Goal: Navigation & Orientation: Find specific page/section

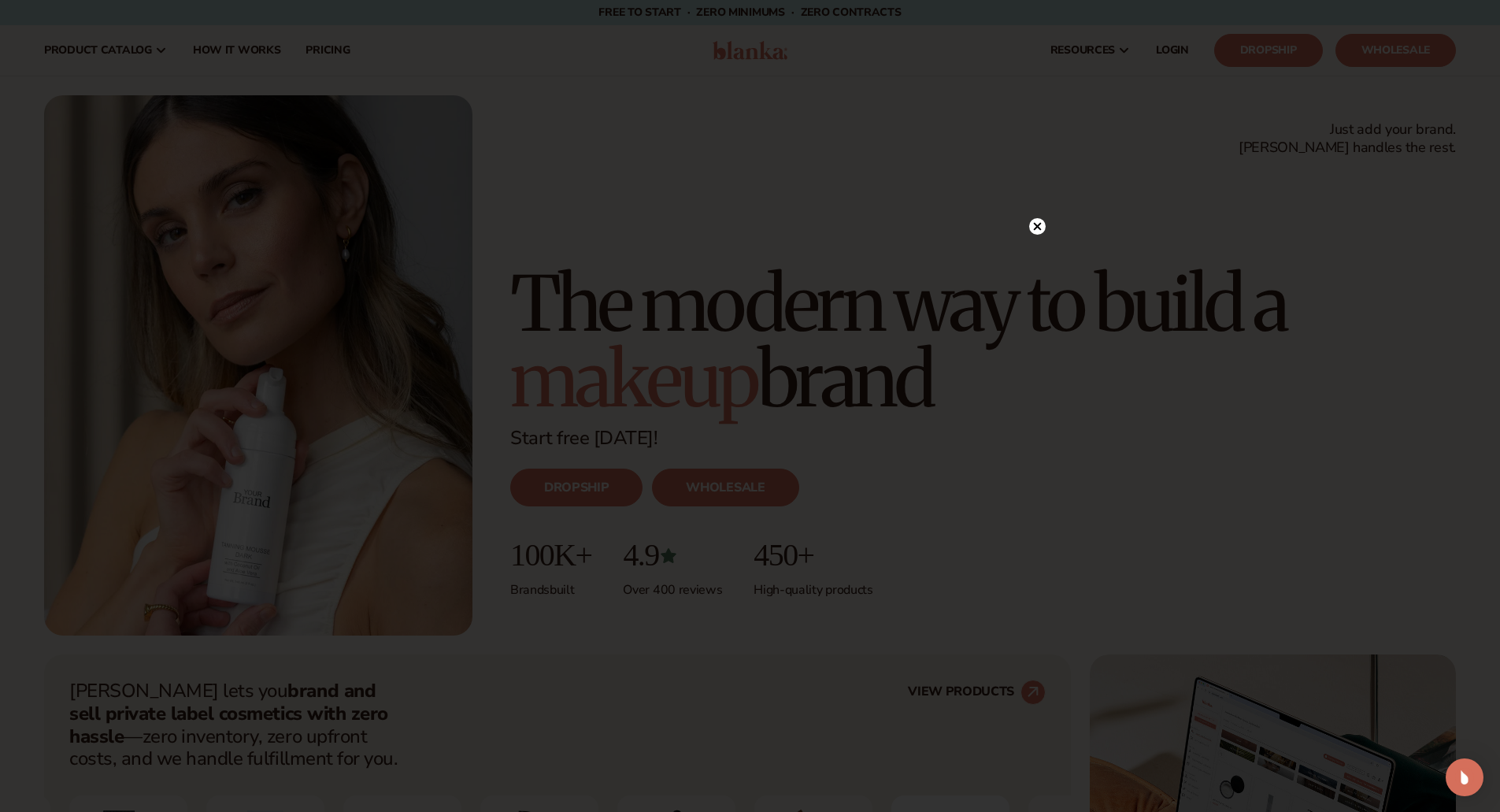
click at [1040, 227] on circle at bounding box center [1037, 226] width 17 height 17
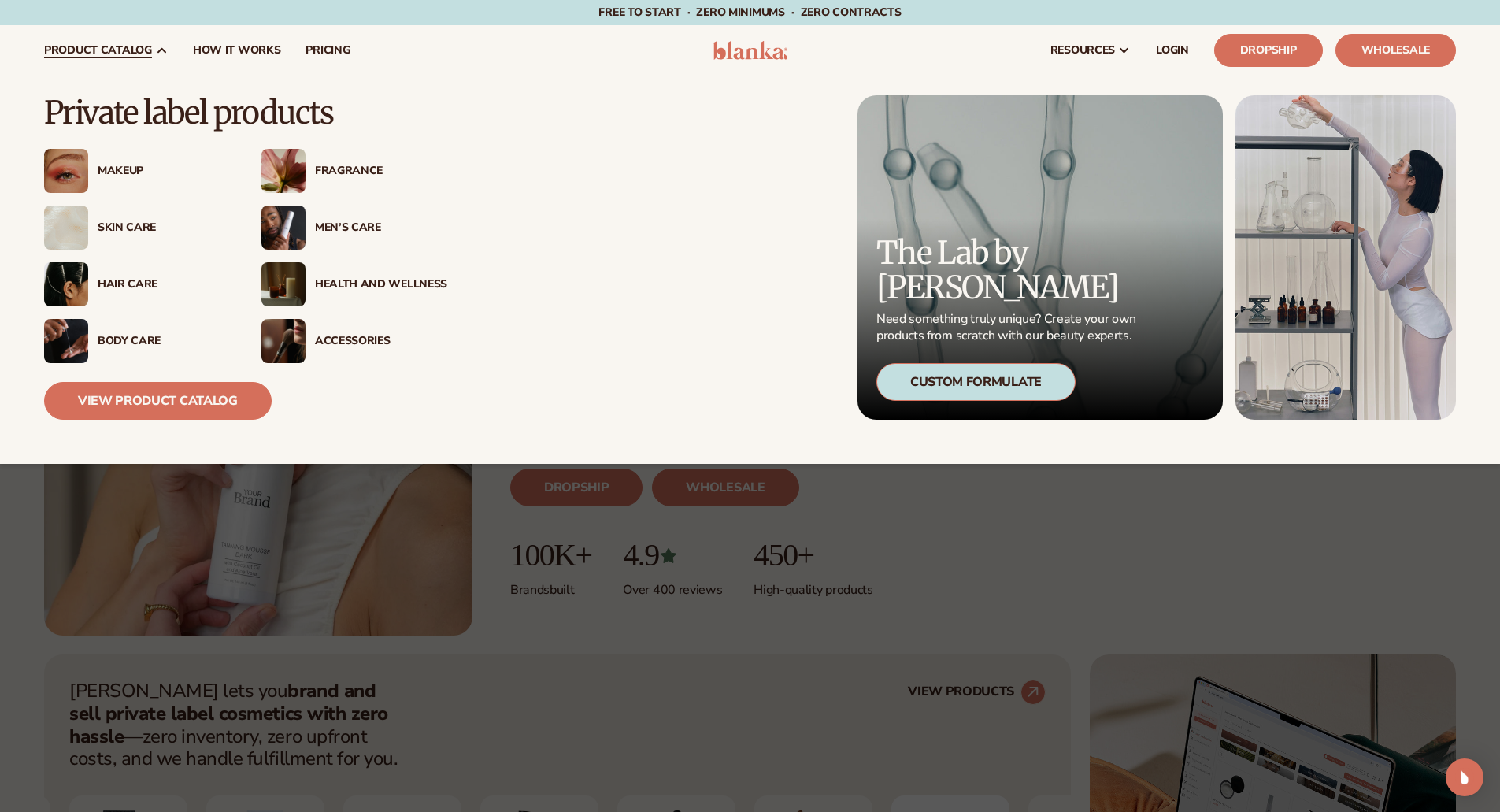
click at [109, 177] on div "Makeup" at bounding box center [164, 171] width 132 height 13
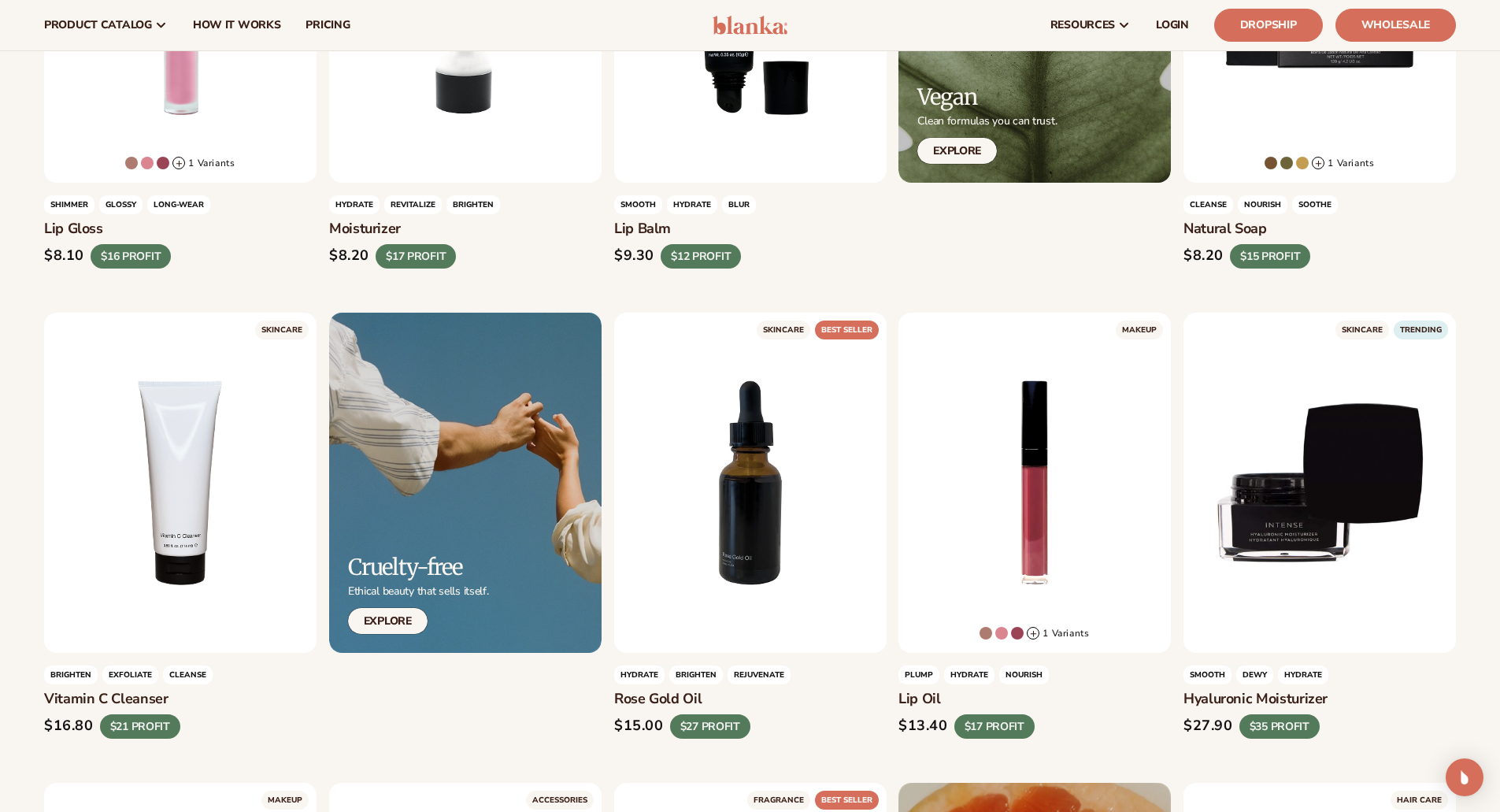
scroll to position [708, 0]
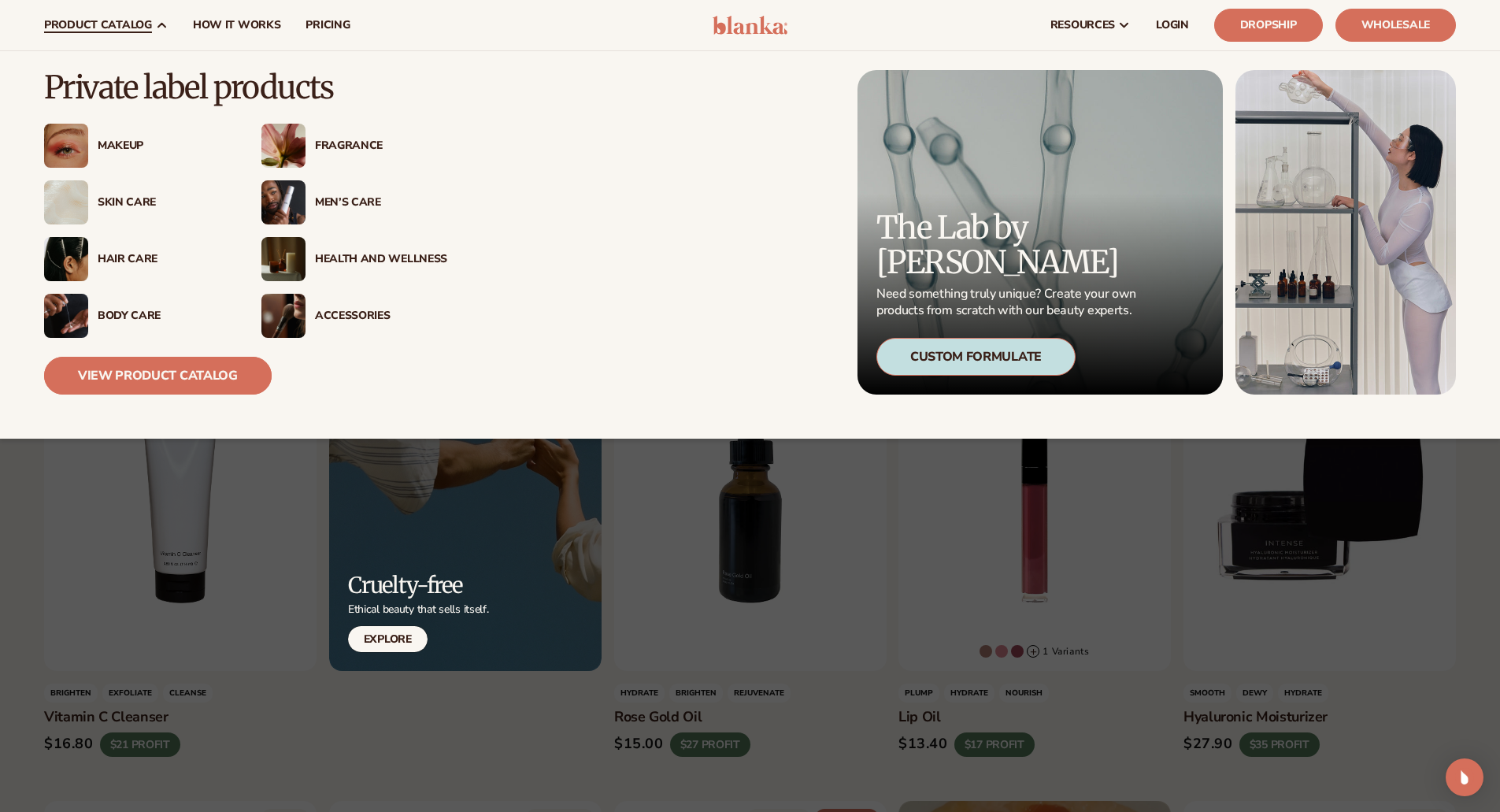
click at [135, 374] on link "View Product Catalog" at bounding box center [158, 376] width 228 height 38
